Goal: Task Accomplishment & Management: Manage account settings

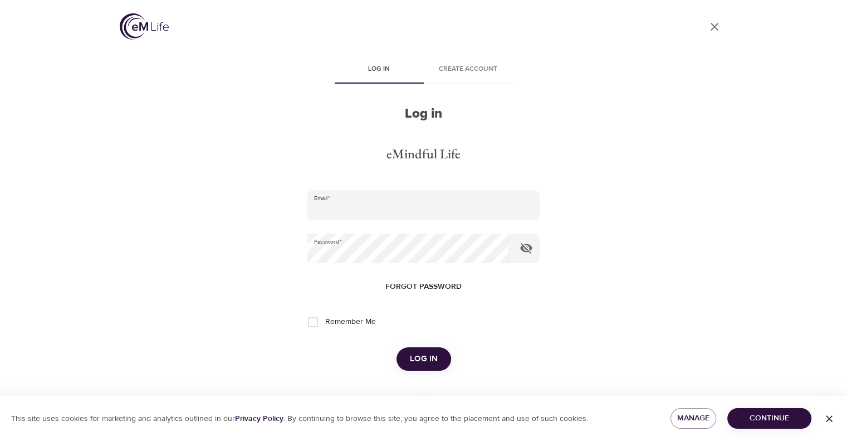
type input "[EMAIL_ADDRESS][DOMAIN_NAME]"
click at [427, 356] on span "Log in" at bounding box center [424, 358] width 28 height 14
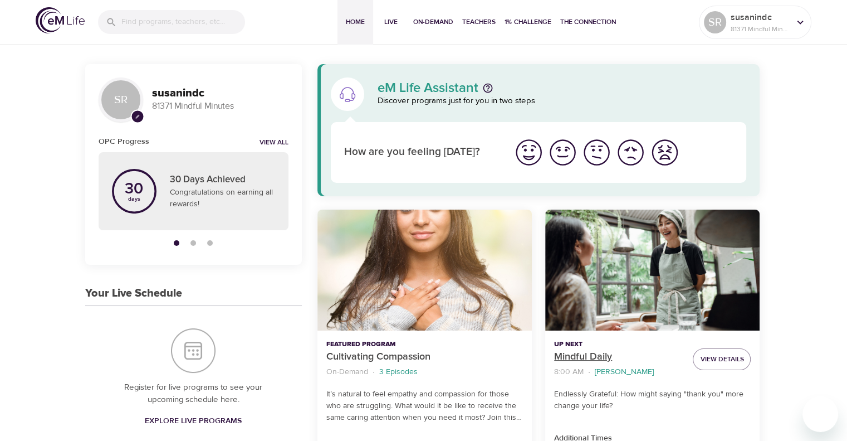
click at [593, 359] on p "Mindful Daily" at bounding box center [619, 356] width 130 height 15
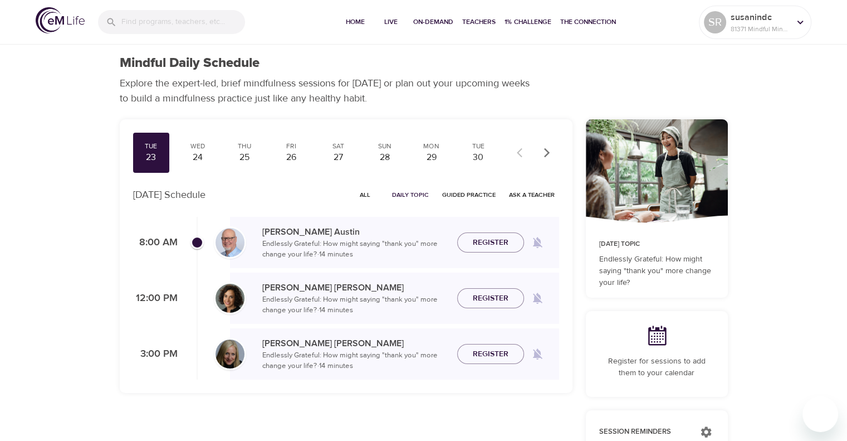
checkbox input "true"
click at [495, 235] on span "Join Now" at bounding box center [490, 229] width 39 height 14
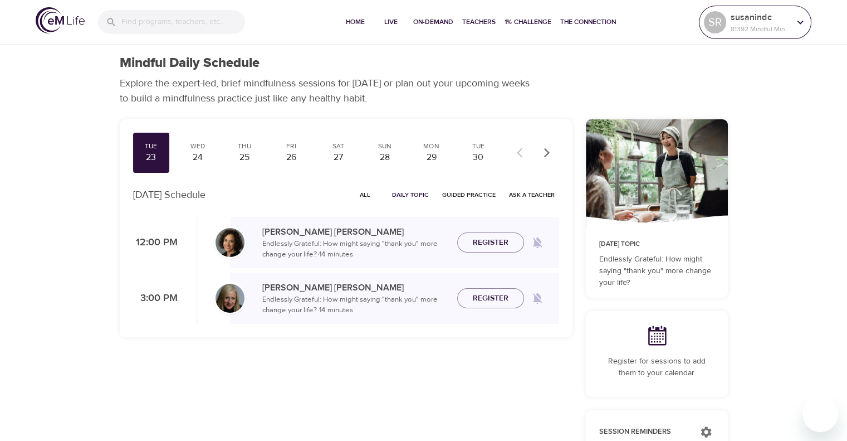
click at [805, 22] on icon at bounding box center [800, 22] width 12 height 12
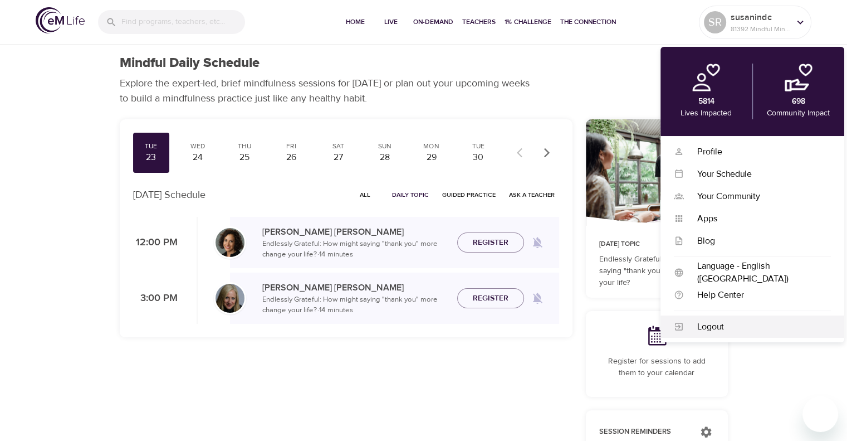
click at [723, 324] on div "Logout" at bounding box center [757, 326] width 147 height 13
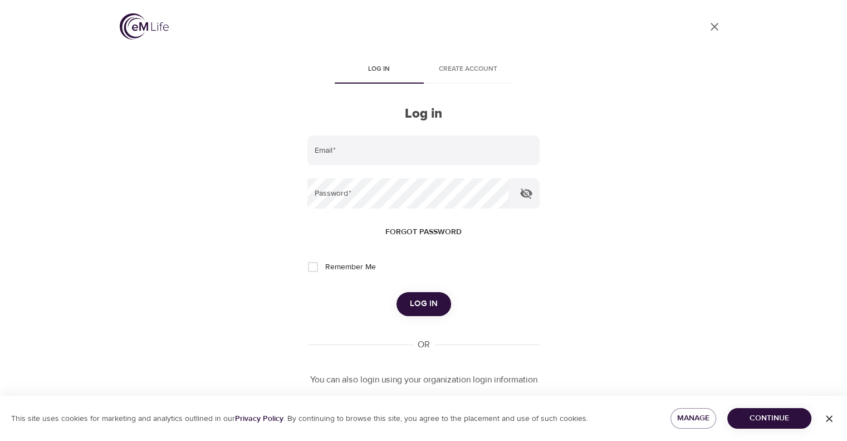
type input "[EMAIL_ADDRESS][DOMAIN_NAME]"
